Goal: Task Accomplishment & Management: Manage account settings

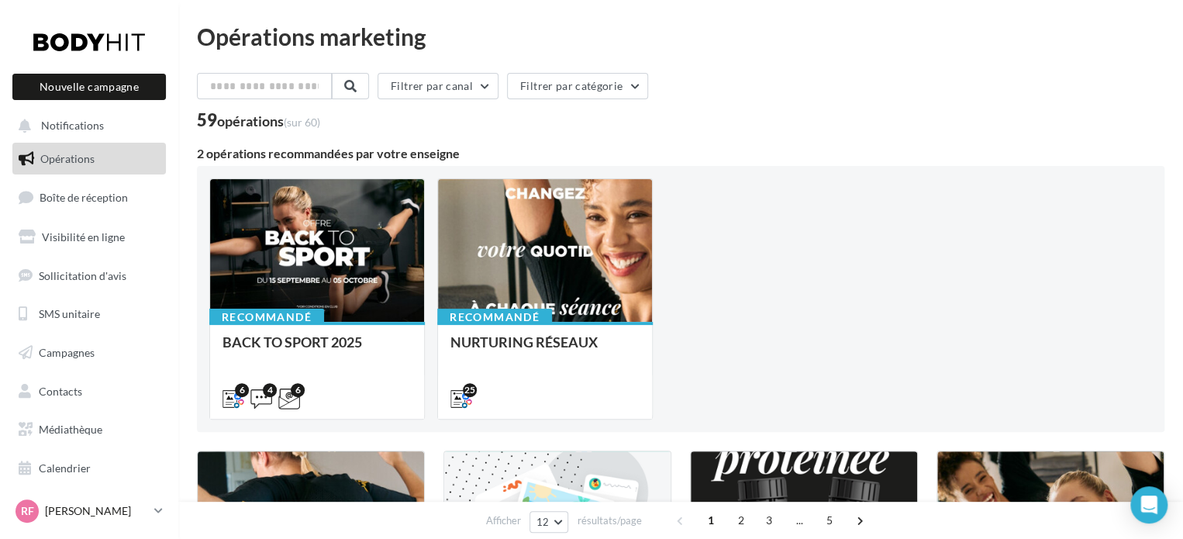
click at [91, 511] on p "[PERSON_NAME]" at bounding box center [96, 511] width 103 height 16
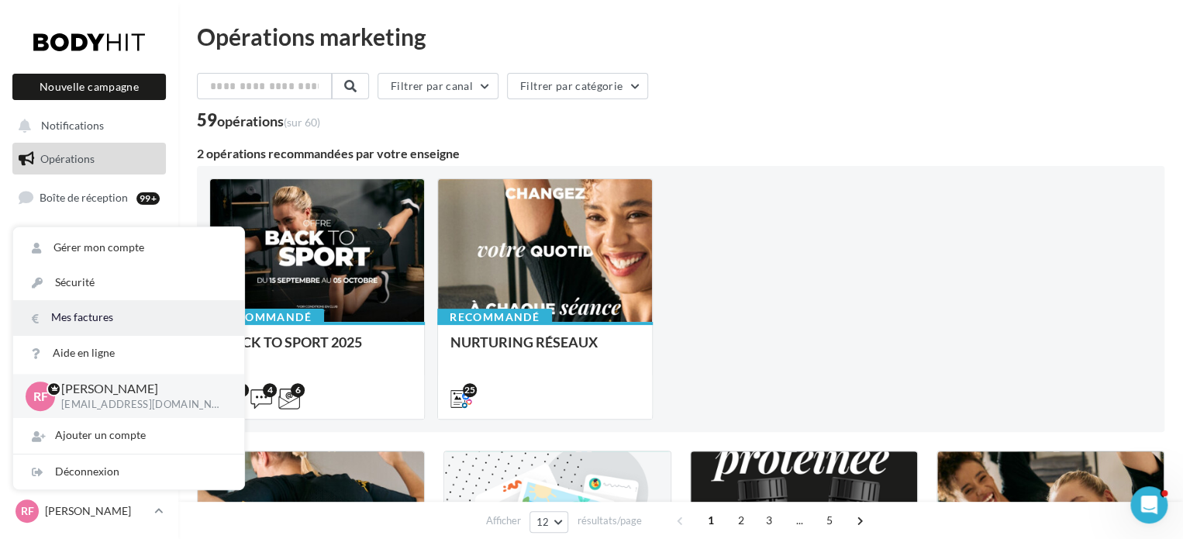
click at [99, 316] on link "Mes factures" at bounding box center [128, 317] width 231 height 35
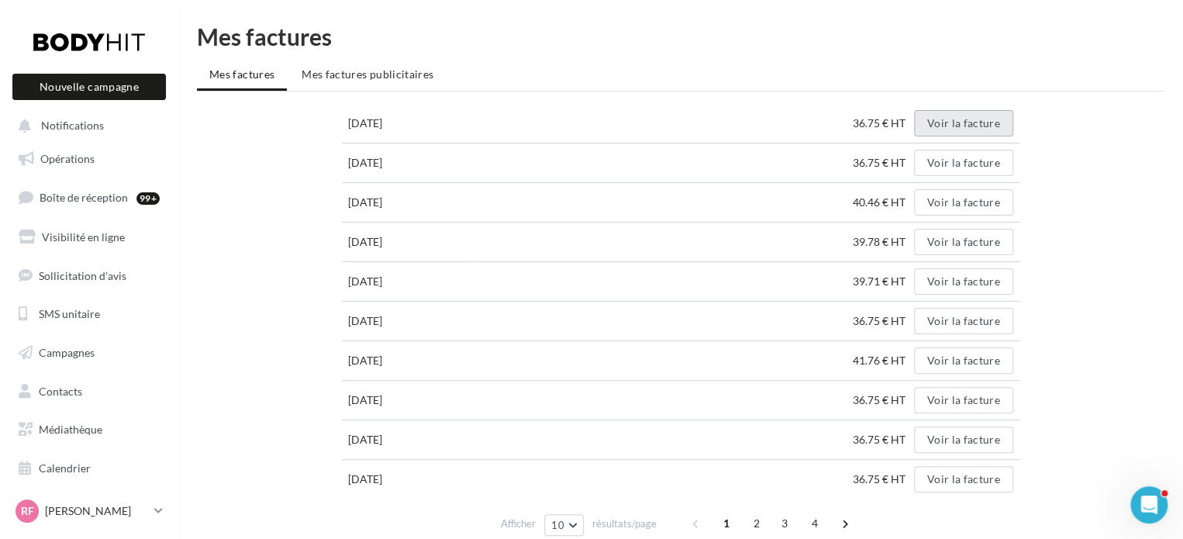
click at [984, 122] on button "Voir la facture" at bounding box center [963, 123] width 99 height 26
click at [1144, 164] on div "[DATE] 36.75 € HT Voir la facture [DATE] 36.75 € HT Voir la facture [DATE] 40.4…" at bounding box center [680, 323] width 967 height 438
click at [983, 164] on button "Voir la facture" at bounding box center [963, 163] width 99 height 26
click at [968, 126] on button "Voir la facture" at bounding box center [963, 123] width 99 height 26
click at [1169, 11] on html "Nouvelle campagne Nouvelle campagne Notifications Opérations Boîte de réception…" at bounding box center [591, 269] width 1183 height 539
